Goal: Navigation & Orientation: Find specific page/section

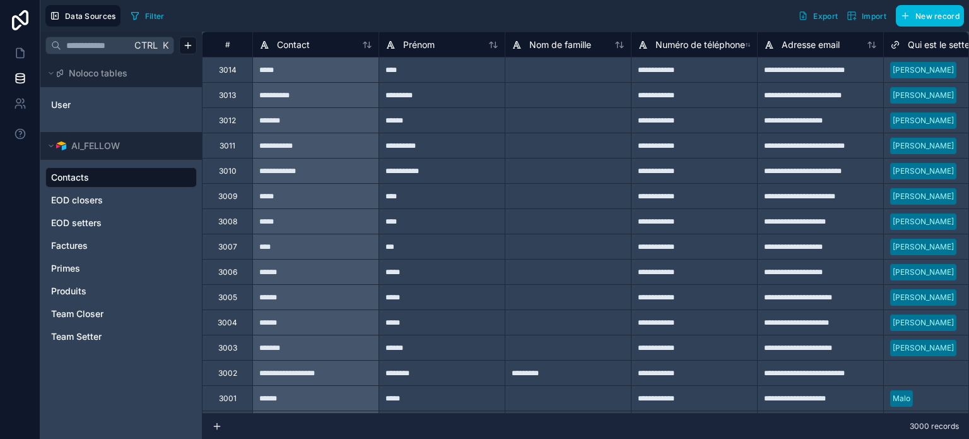
click at [52, 144] on icon at bounding box center [51, 146] width 8 height 8
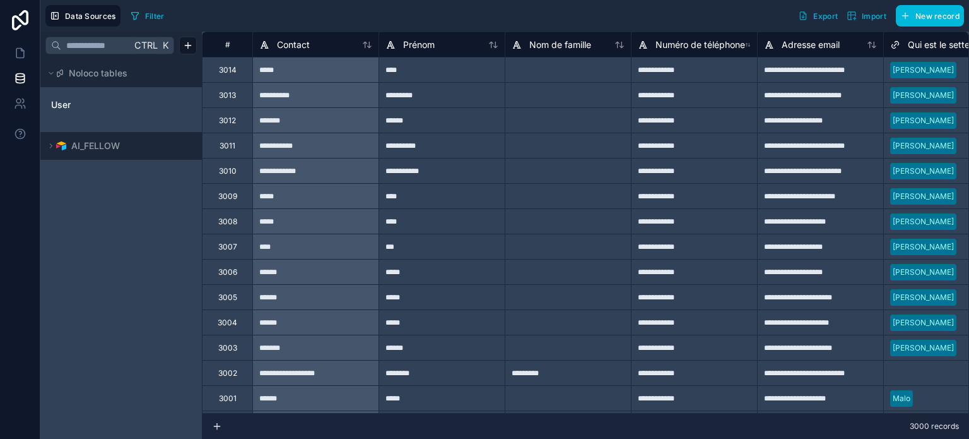
click at [52, 144] on icon at bounding box center [51, 146] width 8 height 8
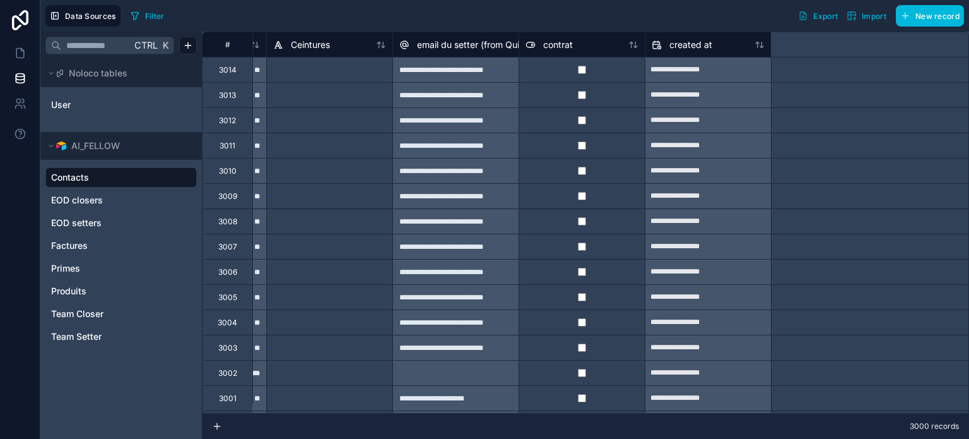
scroll to position [0, 8255]
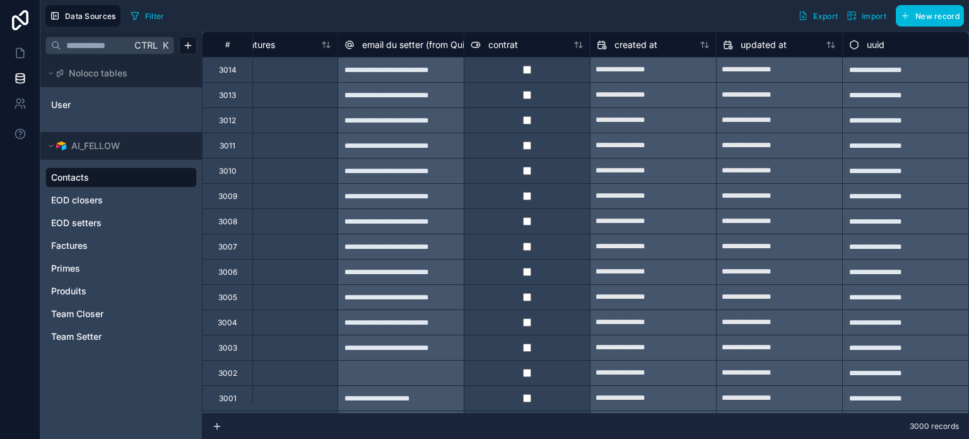
click at [83, 266] on link "Primes" at bounding box center [120, 268] width 138 height 13
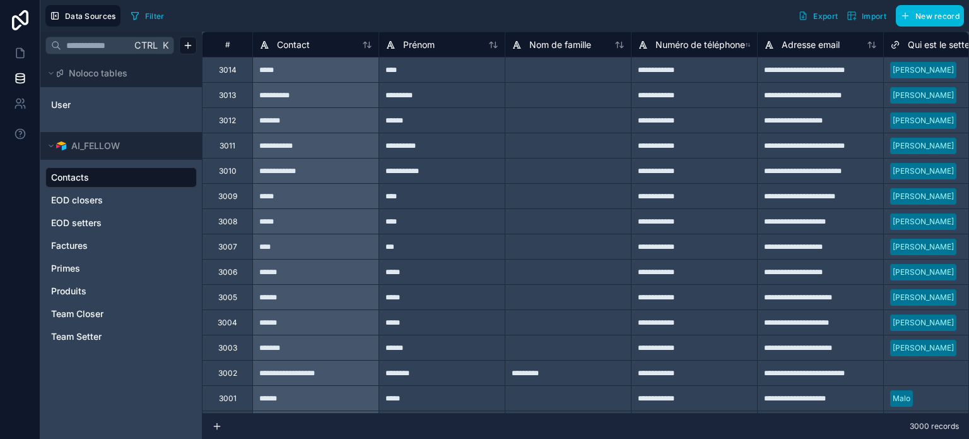
click at [56, 297] on div "Produits" at bounding box center [120, 291] width 151 height 20
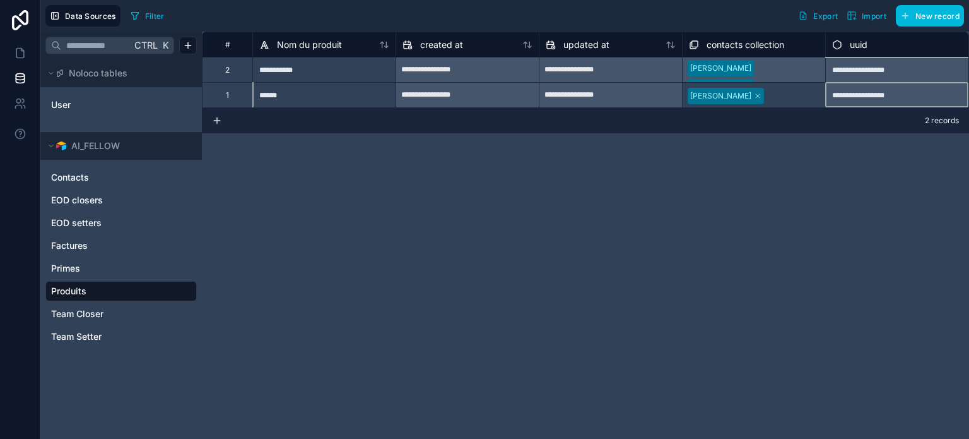
drag, startPoint x: 849, startPoint y: 100, endPoint x: 865, endPoint y: 122, distance: 27.7
click at [865, 122] on div "**********" at bounding box center [585, 235] width 767 height 407
click at [775, 213] on div "**********" at bounding box center [585, 235] width 767 height 407
click at [71, 312] on span "Team Closer" at bounding box center [77, 313] width 52 height 13
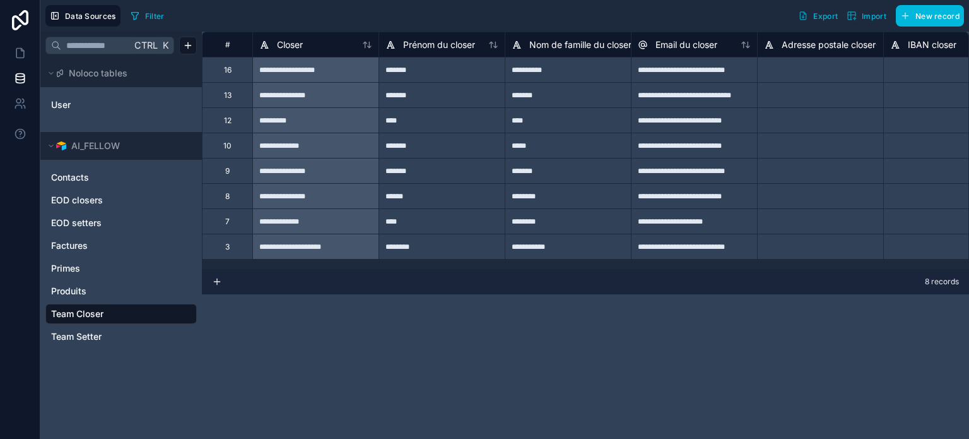
click at [112, 335] on link "Team Setter" at bounding box center [120, 336] width 138 height 13
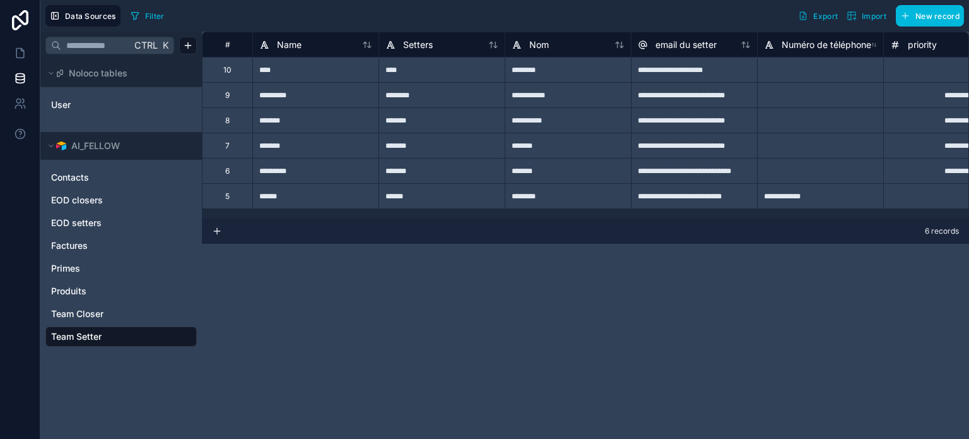
click at [113, 315] on link "Team Closer" at bounding box center [120, 313] width 138 height 13
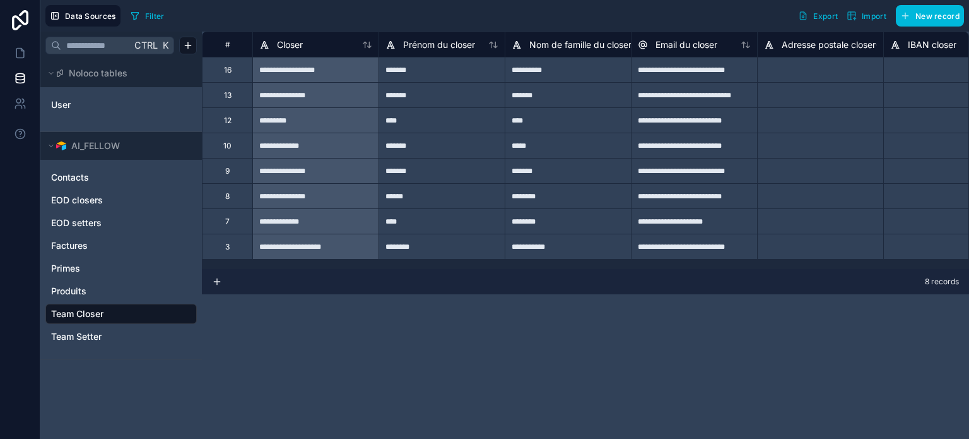
click at [79, 239] on span "Factures" at bounding box center [69, 245] width 37 height 13
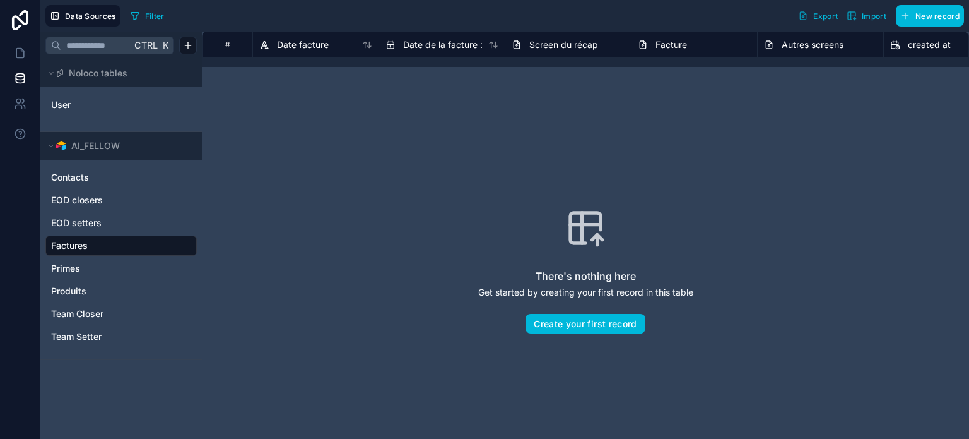
click at [109, 199] on link "EOD closers" at bounding box center [120, 200] width 138 height 13
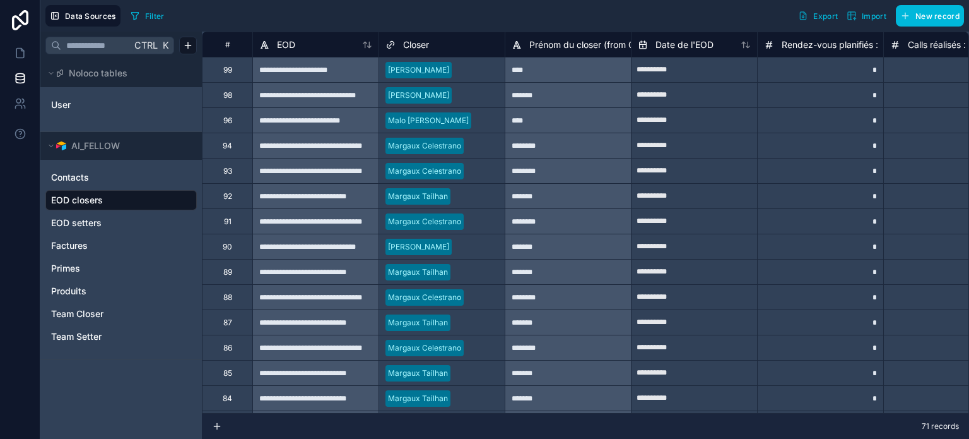
click at [92, 305] on div "Team Closer" at bounding box center [120, 314] width 151 height 20
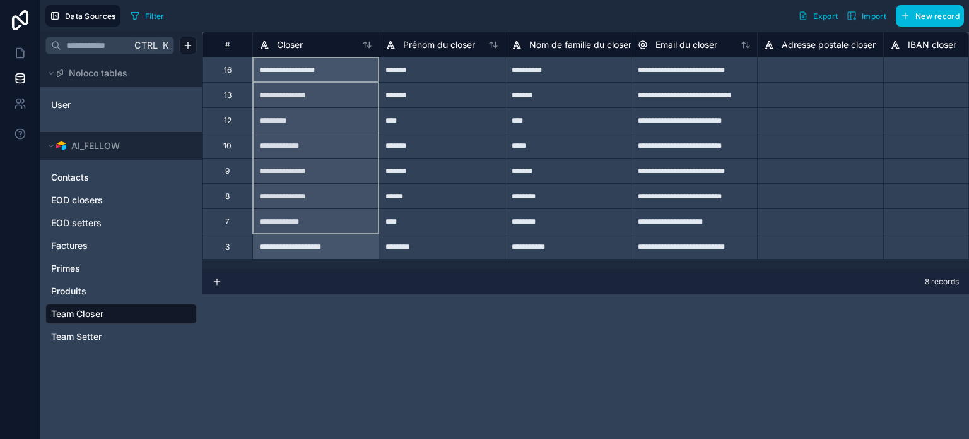
drag, startPoint x: 322, startPoint y: 71, endPoint x: 321, endPoint y: 229, distance: 157.8
